Goal: Task Accomplishment & Management: Manage account settings

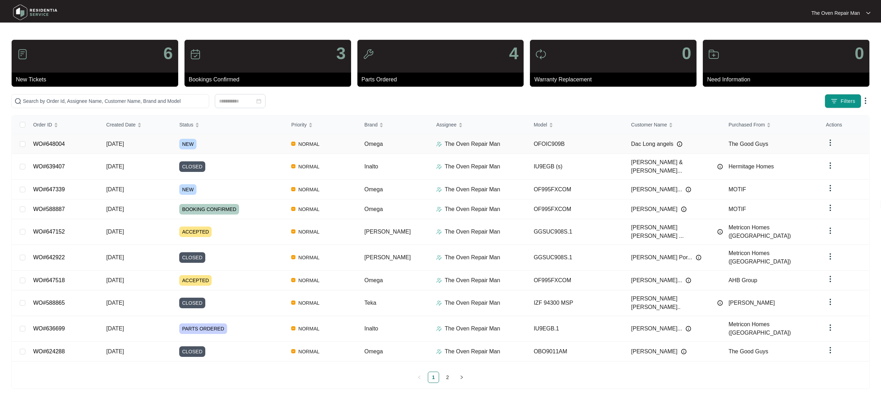
click at [221, 144] on div "NEW" at bounding box center [232, 144] width 106 height 11
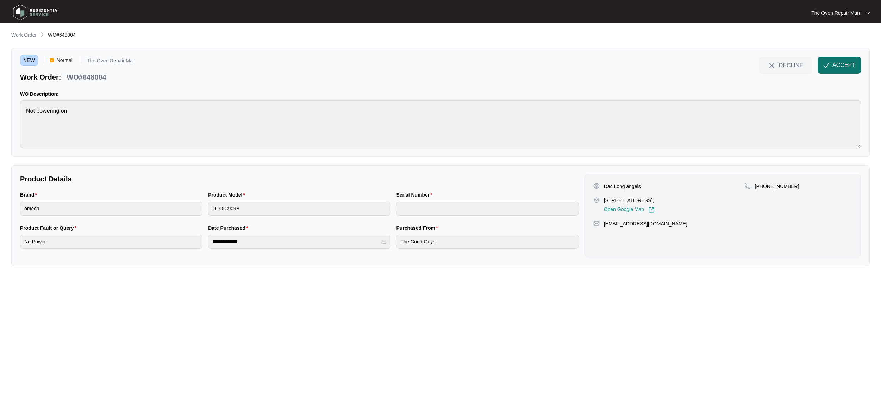
click at [841, 64] on span "ACCEPT" at bounding box center [843, 65] width 23 height 8
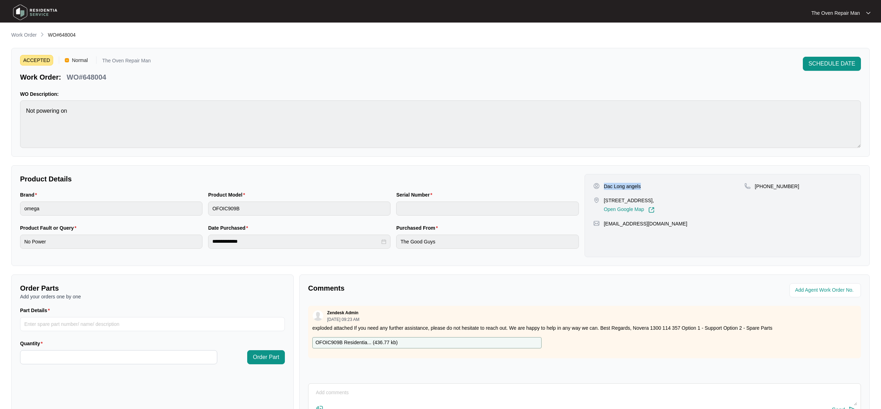
drag, startPoint x: 646, startPoint y: 185, endPoint x: 604, endPoint y: 186, distance: 41.5
click at [604, 186] on div "Dac Long angels" at bounding box center [668, 186] width 151 height 7
copy p "Dac Long angels"
drag, startPoint x: 707, startPoint y: 215, endPoint x: 760, endPoint y: 201, distance: 54.9
click at [708, 215] on div "Dac Long angels [STREET_ADDRESS], Open Google Map [PHONE_NUMBER] [EMAIL_ADDRESS…" at bounding box center [722, 215] width 276 height 83
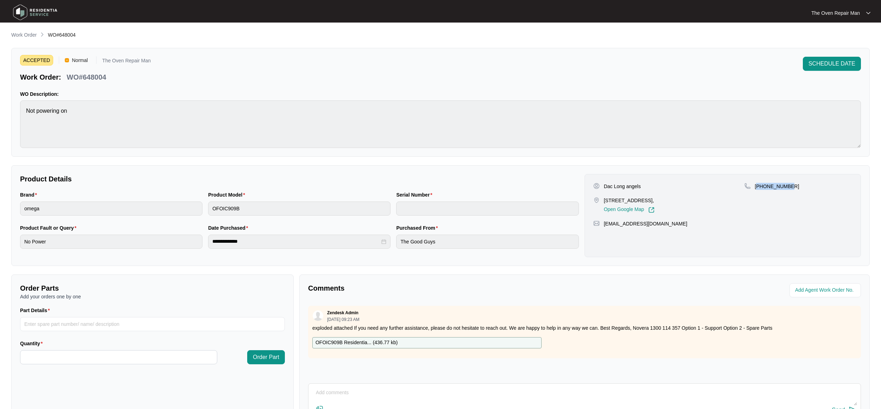
drag, startPoint x: 787, startPoint y: 188, endPoint x: 762, endPoint y: 186, distance: 25.1
click at [757, 186] on div "[PHONE_NUMBER]" at bounding box center [798, 186] width 108 height 7
copy p "61408811860"
click at [654, 210] on div "Open Google Map" at bounding box center [629, 208] width 51 height 9
drag, startPoint x: 677, startPoint y: 219, endPoint x: 666, endPoint y: 224, distance: 12.3
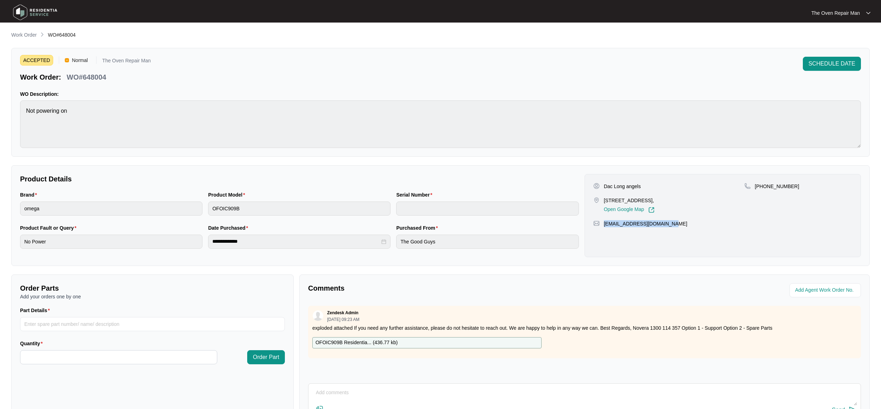
click at [673, 223] on div "Dac Long angels [STREET_ADDRESS], Open Google Map [PHONE_NUMBER] [EMAIL_ADDRESS…" at bounding box center [722, 215] width 276 height 83
copy p "[EMAIL_ADDRESS][DOMAIN_NAME]"
drag, startPoint x: 695, startPoint y: 197, endPoint x: 657, endPoint y: 200, distance: 38.2
click at [670, 199] on div "Dac Long angels [STREET_ADDRESS], Open Google Map" at bounding box center [668, 198] width 151 height 30
copy p "[STREET_ADDRESS]"
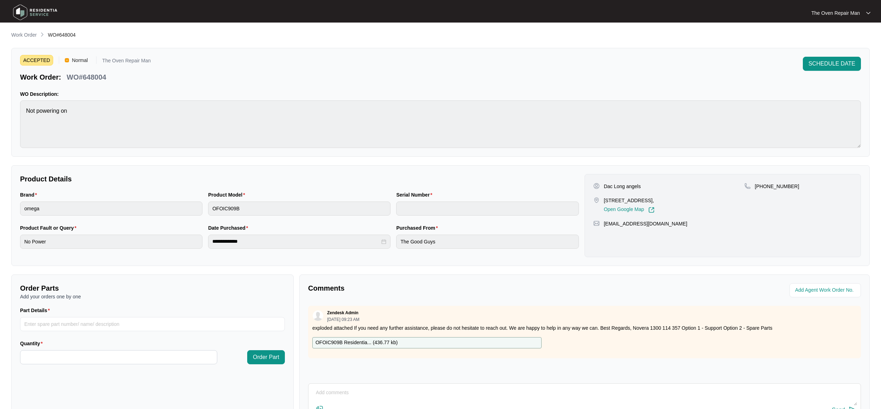
click at [522, 176] on p "Product Details" at bounding box center [299, 179] width 559 height 10
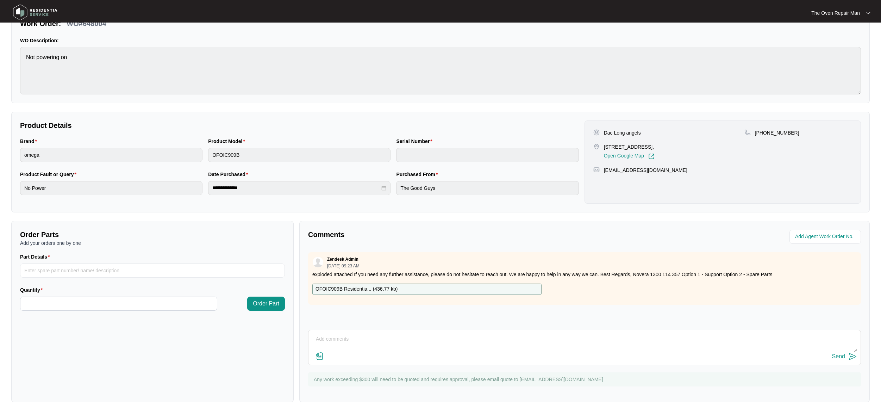
scroll to position [58, 0]
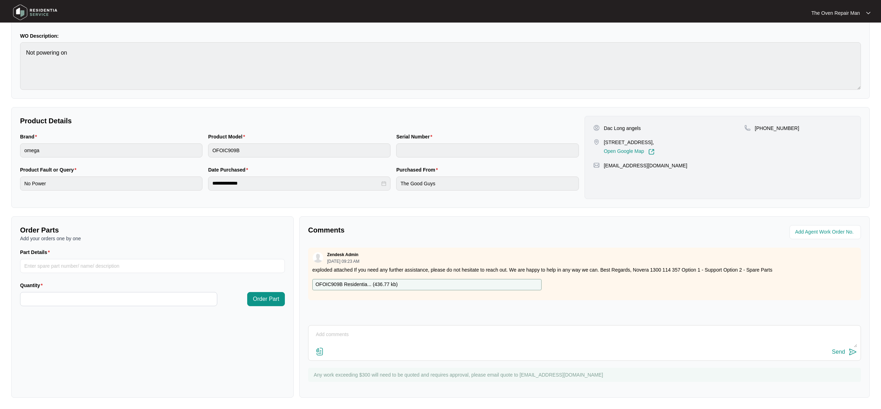
drag, startPoint x: 714, startPoint y: 158, endPoint x: 701, endPoint y: 156, distance: 12.4
click at [701, 156] on div "Dac Long angels [STREET_ADDRESS], Open Google Map [PHONE_NUMBER] [EMAIL_ADDRESS…" at bounding box center [722, 157] width 276 height 83
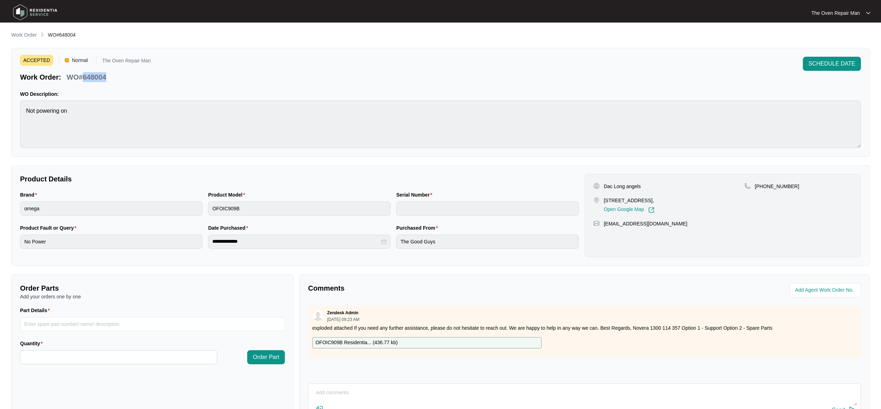
drag, startPoint x: 140, startPoint y: 81, endPoint x: 82, endPoint y: 77, distance: 58.2
click at [82, 77] on div "ACCEPTED Normal The Oven Repair Man Work Order: WO#648004 SCHEDULE DATE" at bounding box center [440, 69] width 841 height 25
copy p "648004"
click at [276, 55] on div "ACCEPTED Normal The Oven Repair Man Work Order: WO#648004 SCHEDULE DATE WO Desc…" at bounding box center [440, 102] width 858 height 109
